Goal: Transaction & Acquisition: Purchase product/service

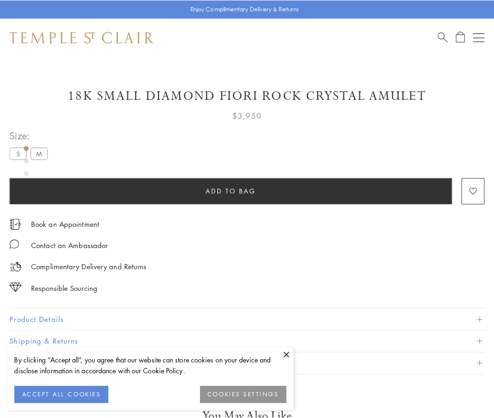
scroll to position [32, 0]
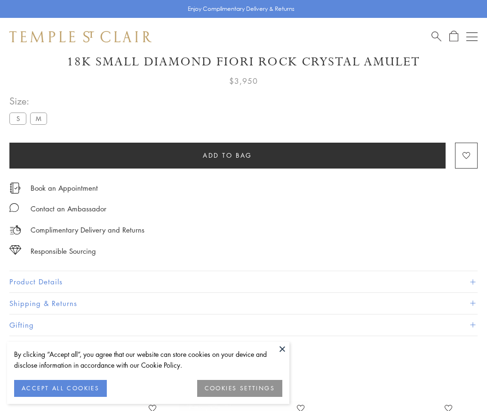
click at [227, 155] on span "Add to bag" at bounding box center [227, 155] width 49 height 10
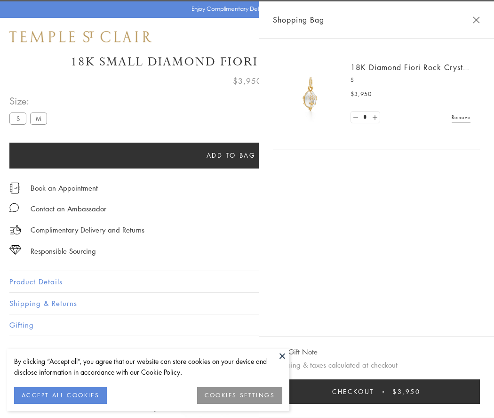
click at [400, 391] on button "Checkout $3,950" at bounding box center [376, 391] width 207 height 24
